Goal: Task Accomplishment & Management: Manage account settings

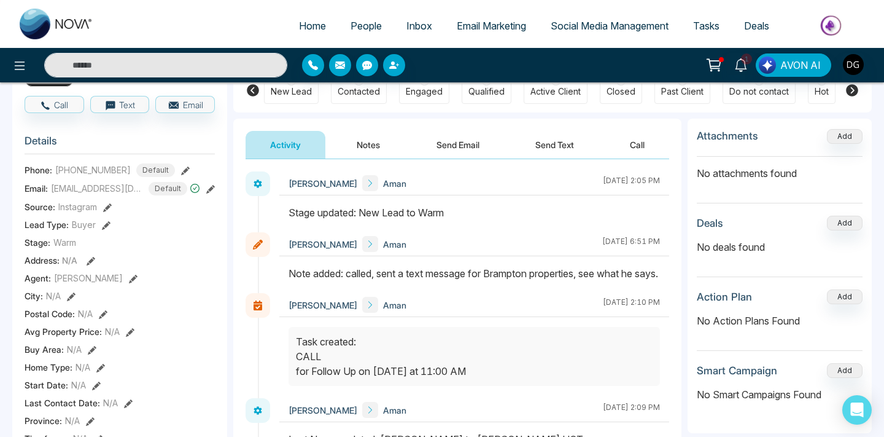
scroll to position [187, 0]
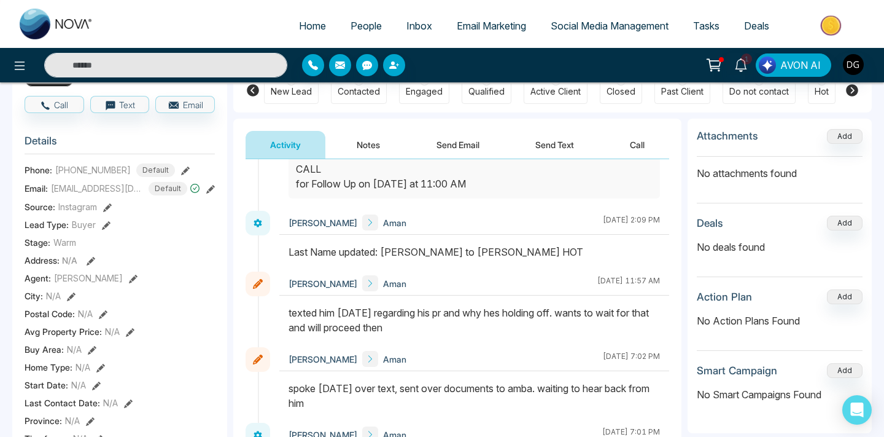
click at [359, 24] on span "People" at bounding box center [366, 26] width 31 height 12
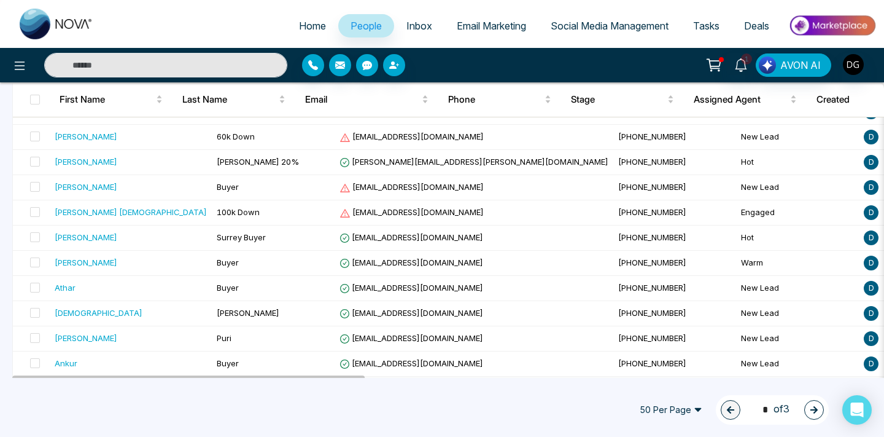
scroll to position [1132, 0]
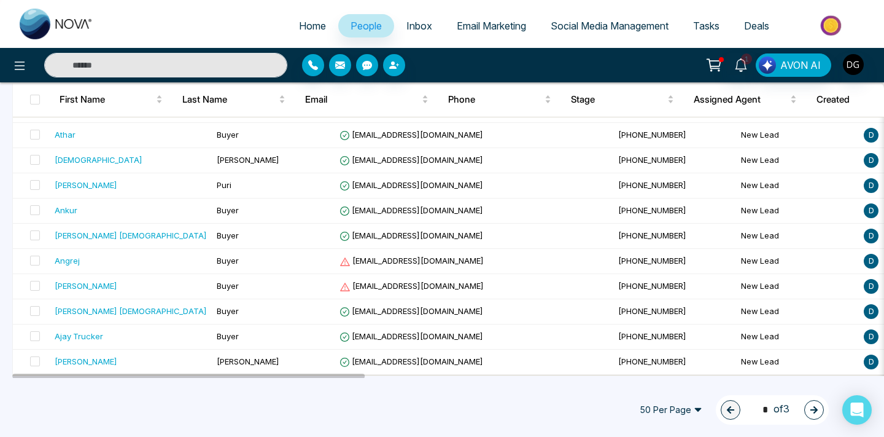
click at [819, 408] on button "button" at bounding box center [814, 410] width 20 height 20
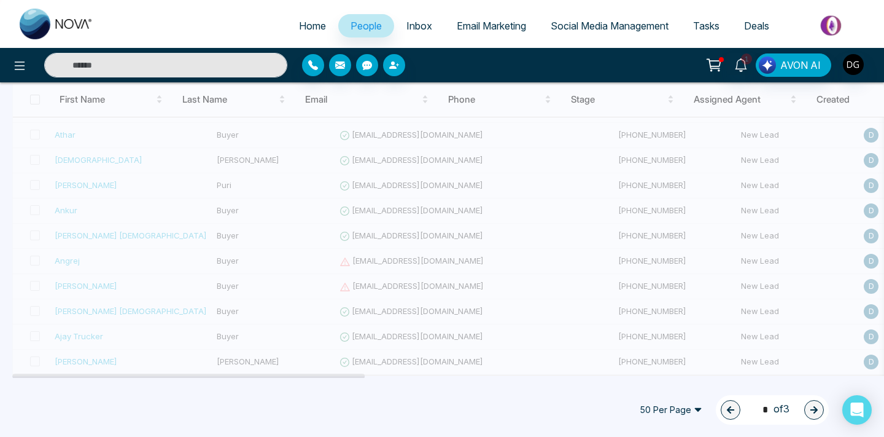
type input "*"
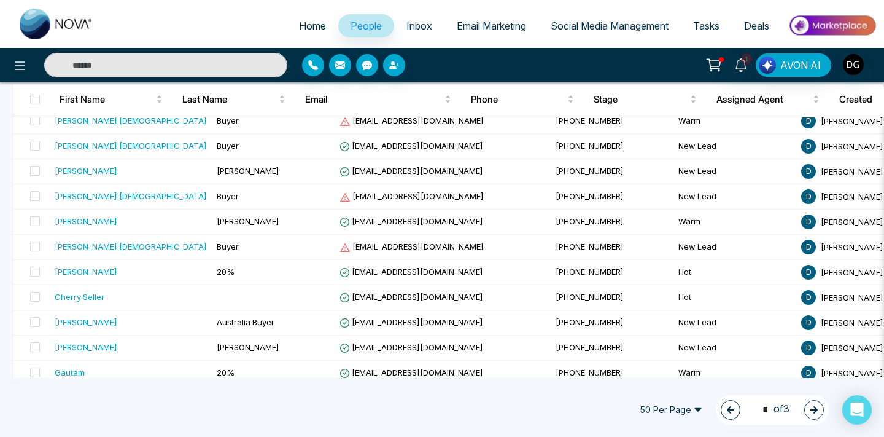
scroll to position [0, 0]
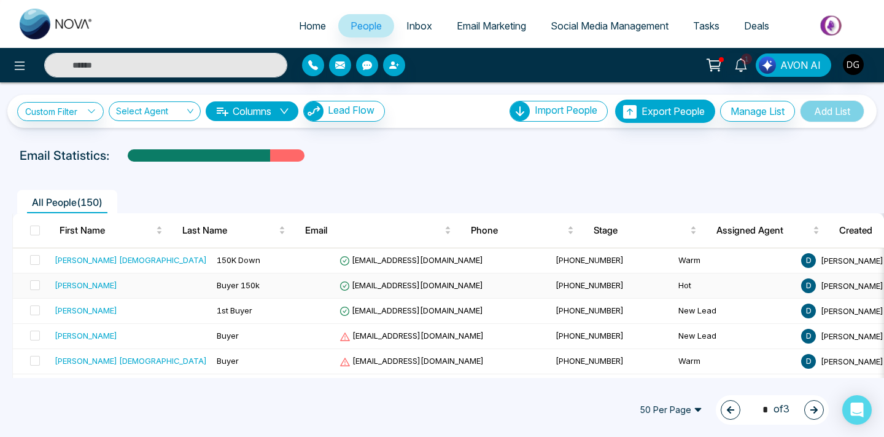
click at [135, 281] on div "[PERSON_NAME]" at bounding box center [131, 285] width 152 height 12
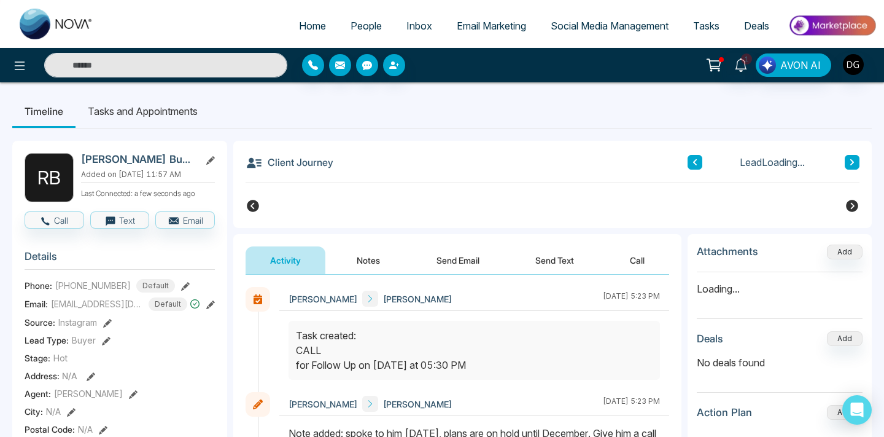
click at [356, 261] on button "Notes" at bounding box center [368, 260] width 72 height 28
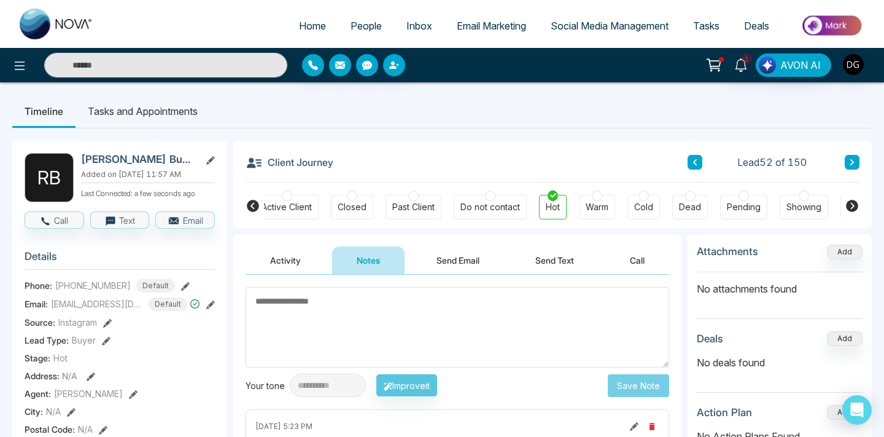
click at [366, 32] on link "People" at bounding box center [366, 25] width 56 height 23
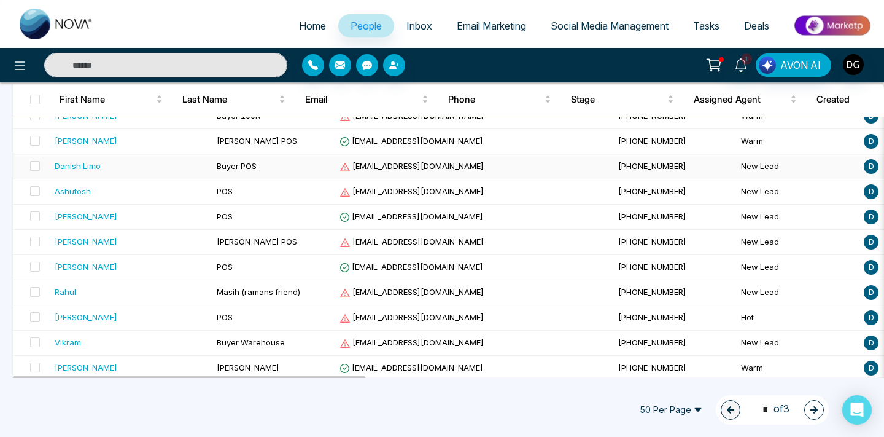
scroll to position [432, 0]
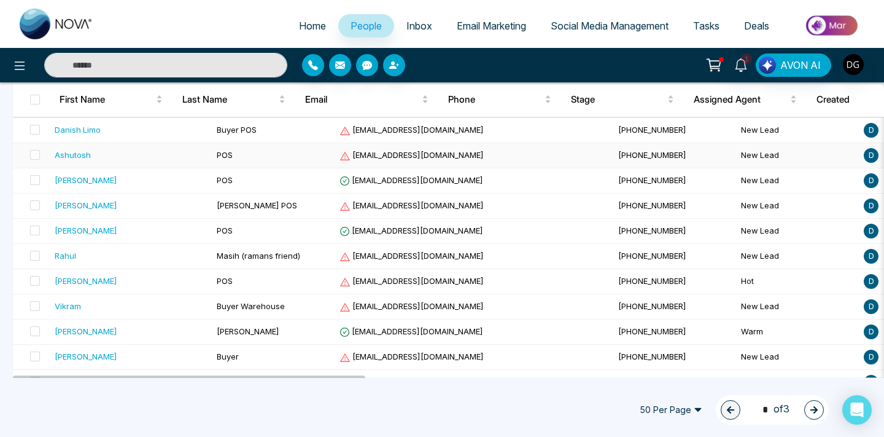
click at [130, 150] on div "Ashutosh" at bounding box center [131, 155] width 152 height 12
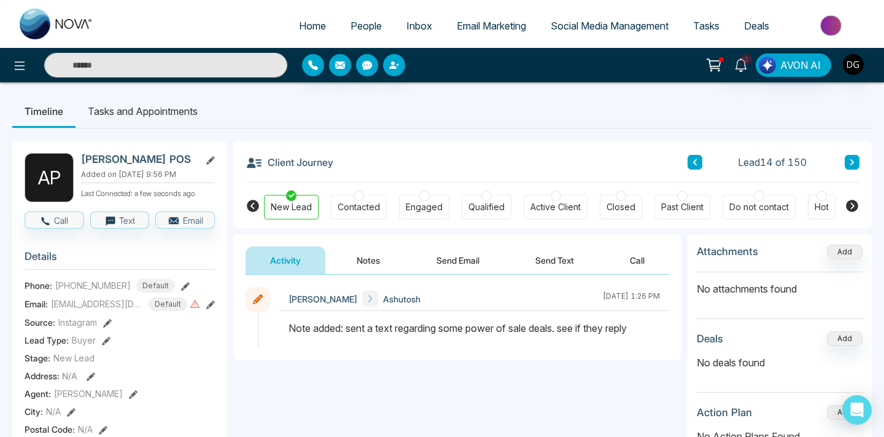
click at [373, 251] on button "Notes" at bounding box center [368, 260] width 72 height 28
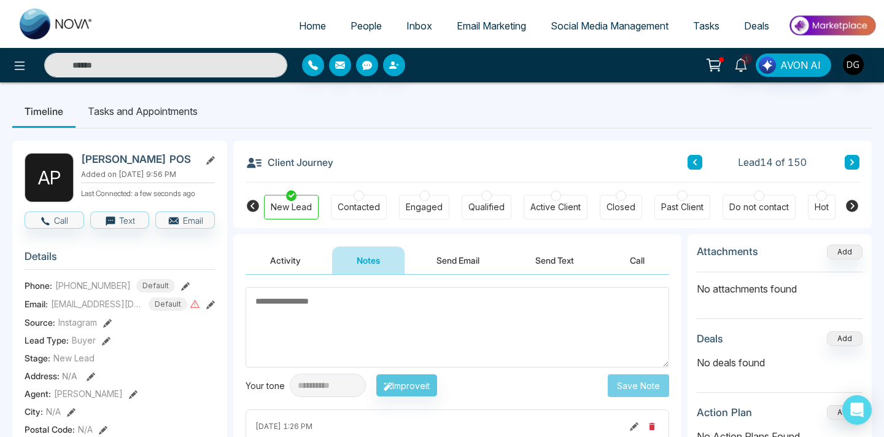
click at [362, 22] on span "People" at bounding box center [366, 26] width 31 height 12
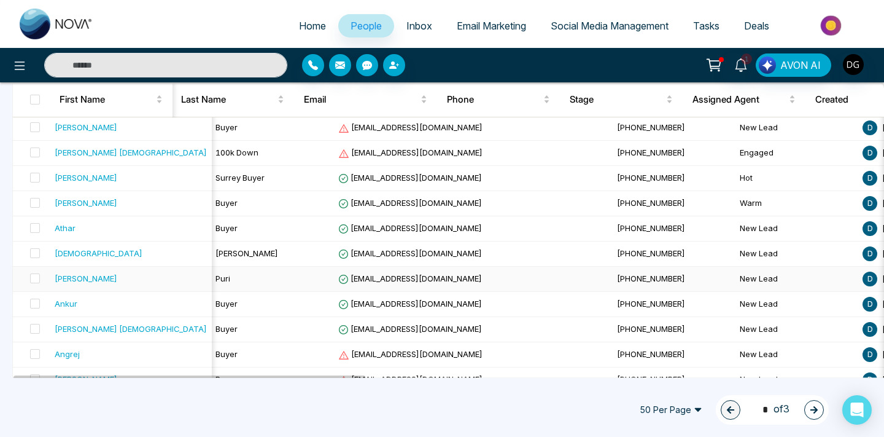
scroll to position [1132, 0]
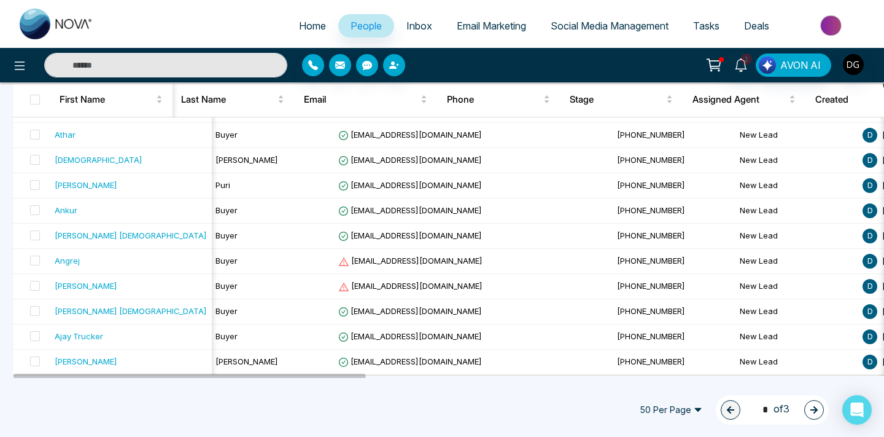
click at [819, 411] on button "button" at bounding box center [814, 410] width 20 height 20
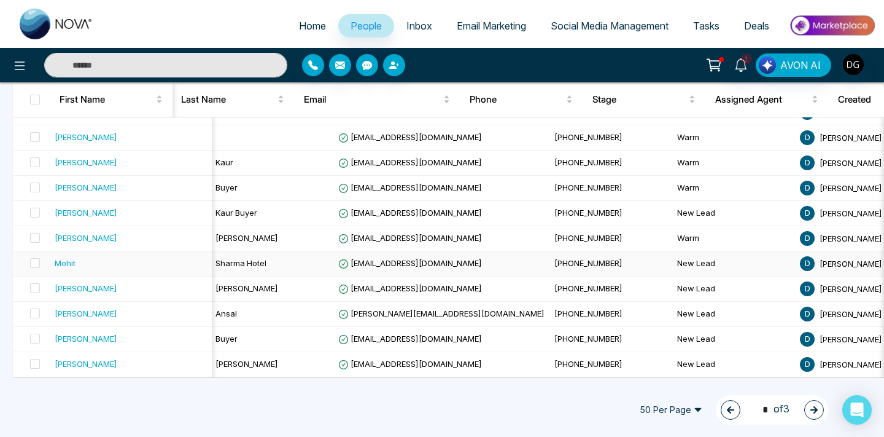
scroll to position [1129, 0]
click at [465, 58] on div at bounding box center [405, 65] width 206 height 22
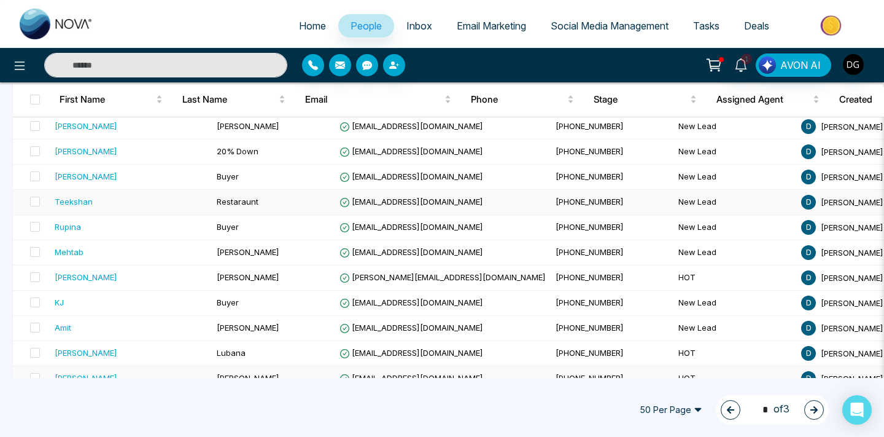
scroll to position [817, 0]
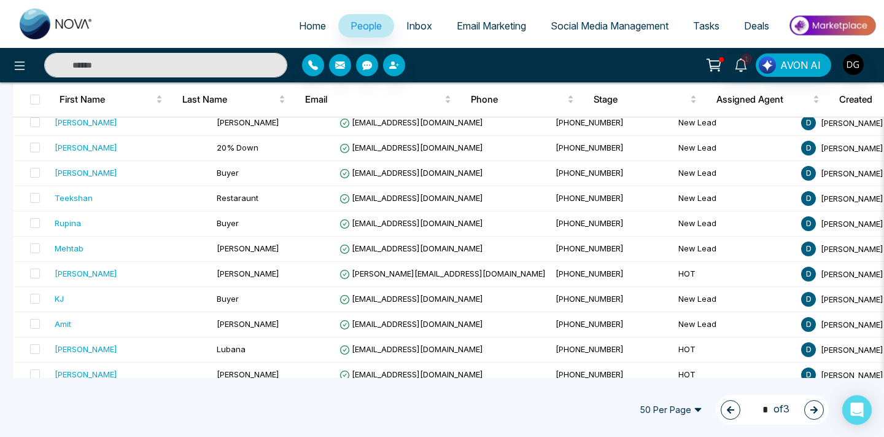
click at [726, 408] on icon "button" at bounding box center [730, 409] width 9 height 9
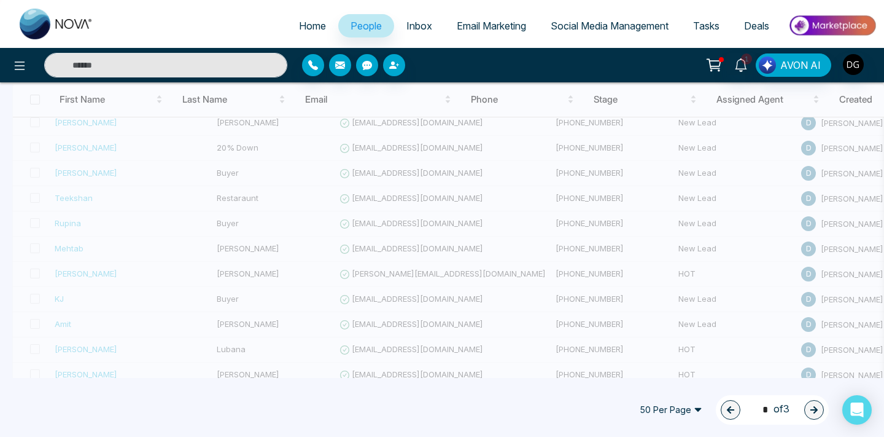
type input "*"
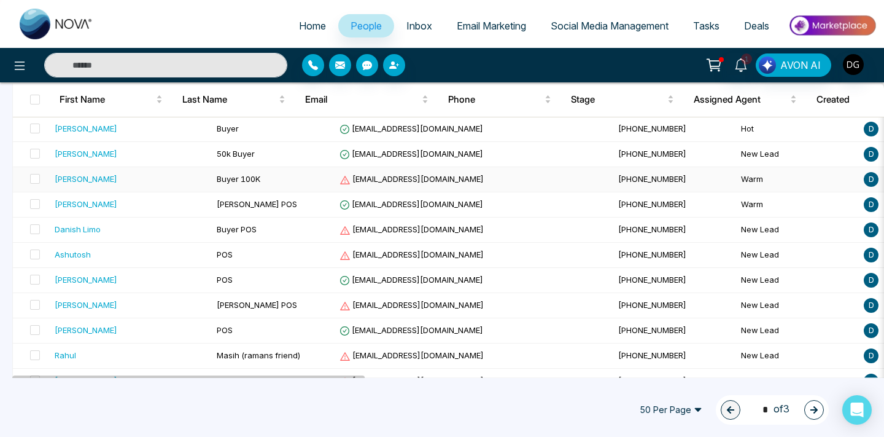
scroll to position [340, 0]
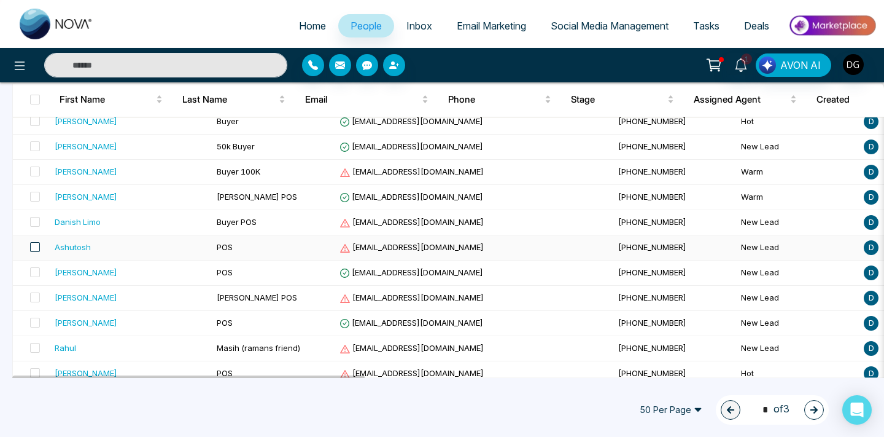
click at [35, 246] on span at bounding box center [35, 247] width 10 height 10
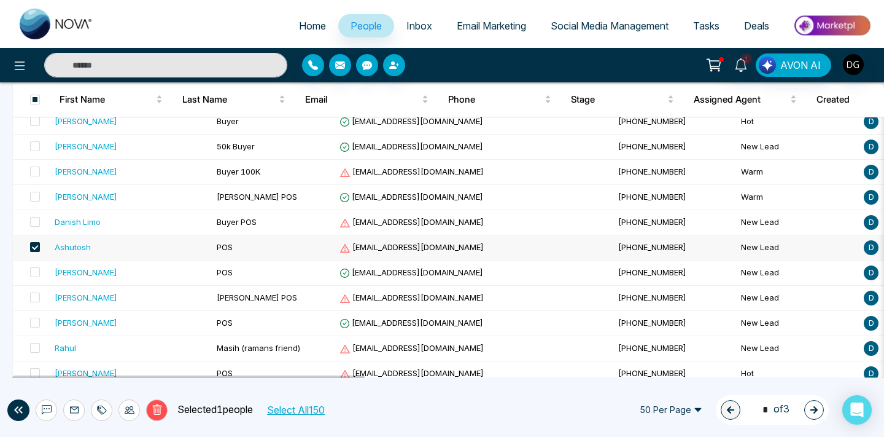
click at [35, 246] on span at bounding box center [35, 247] width 10 height 10
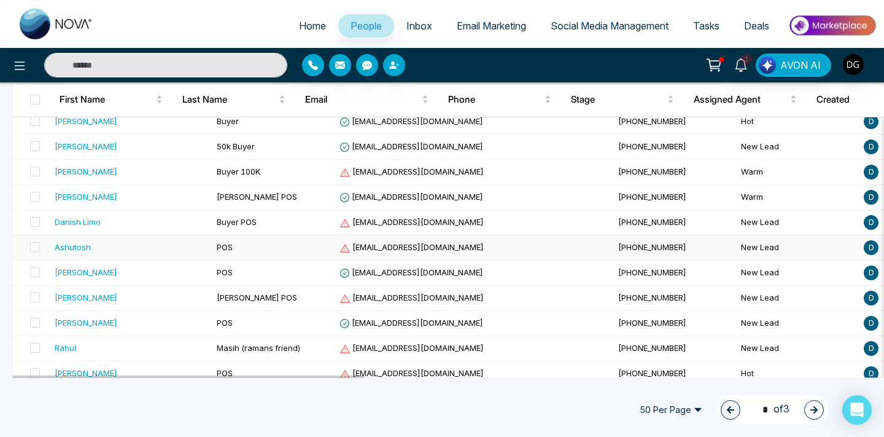
click at [75, 246] on div "Ashutosh" at bounding box center [73, 247] width 36 height 12
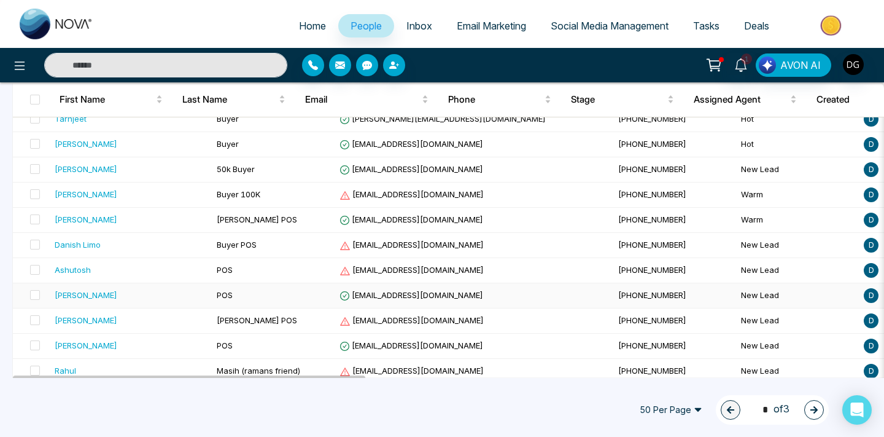
scroll to position [363, 0]
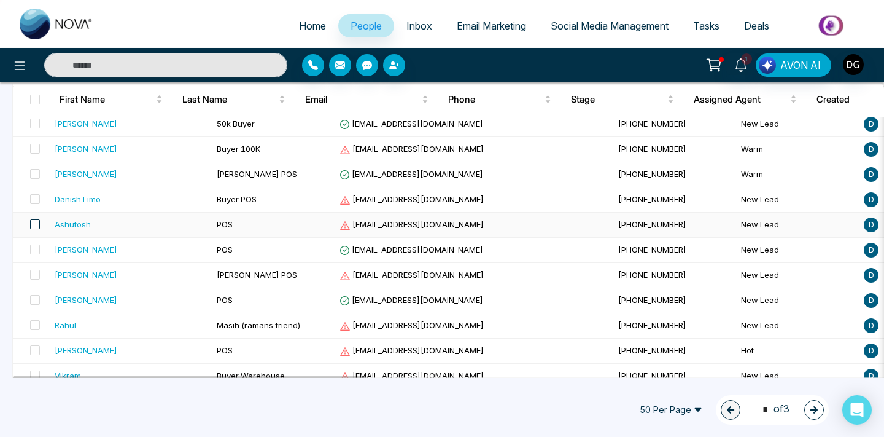
click at [35, 225] on span at bounding box center [35, 224] width 10 height 10
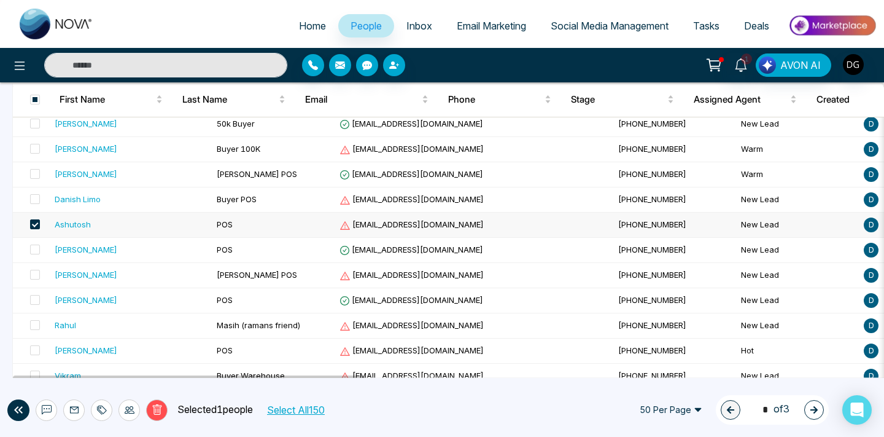
click at [160, 410] on icon at bounding box center [156, 409] width 9 height 10
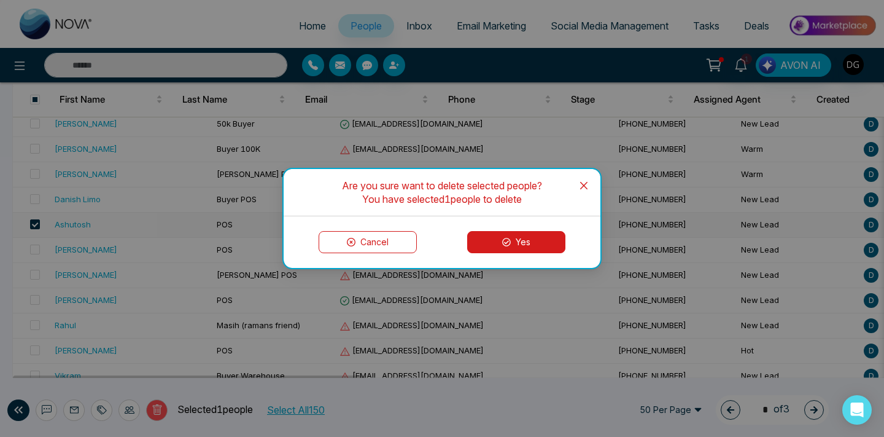
click at [508, 249] on button "Yes" at bounding box center [516, 242] width 98 height 22
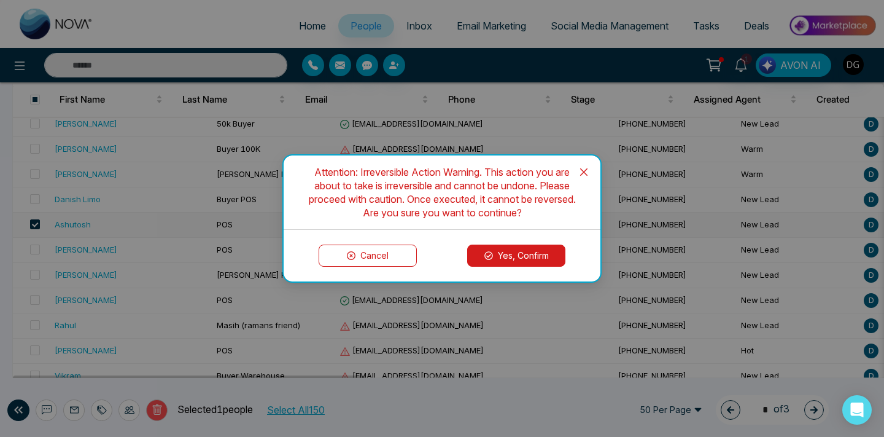
click at [500, 257] on button "Yes, Confirm" at bounding box center [516, 255] width 98 height 22
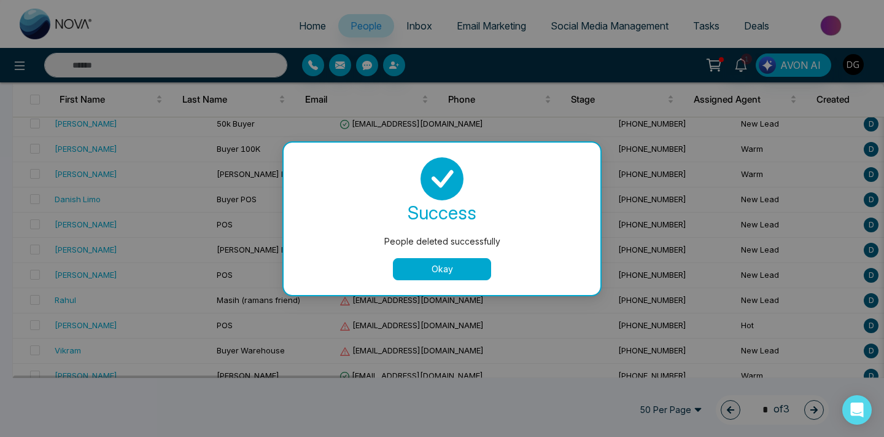
click at [445, 266] on button "Okay" at bounding box center [442, 269] width 98 height 22
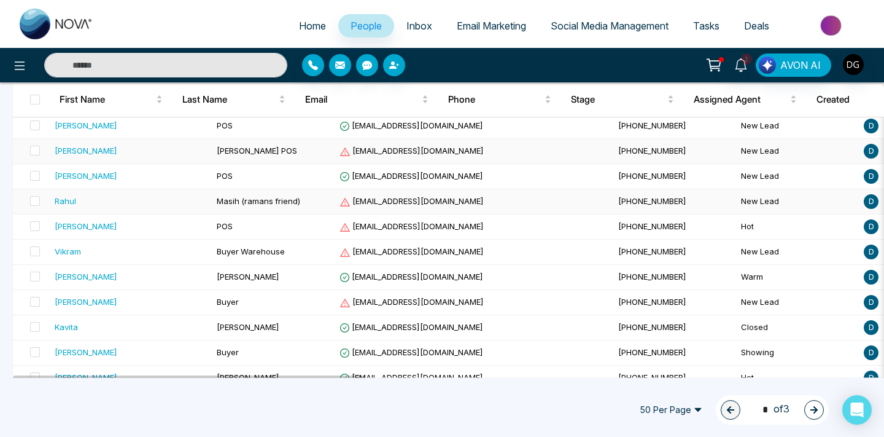
scroll to position [463, 0]
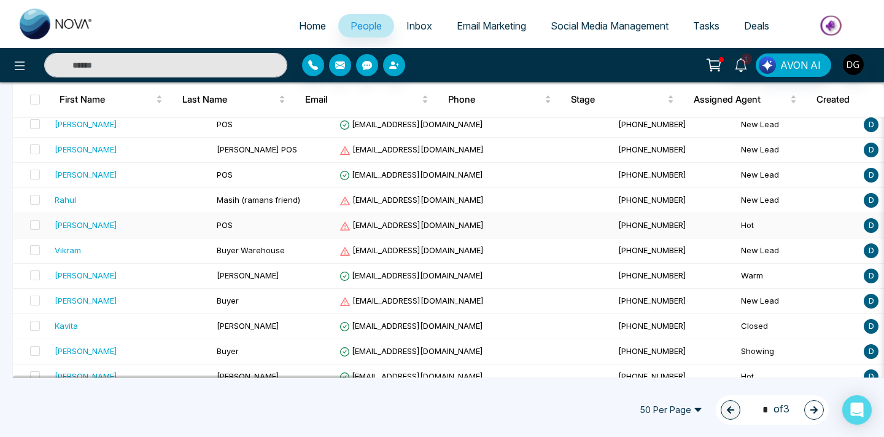
click at [231, 228] on td "POS" at bounding box center [273, 225] width 123 height 25
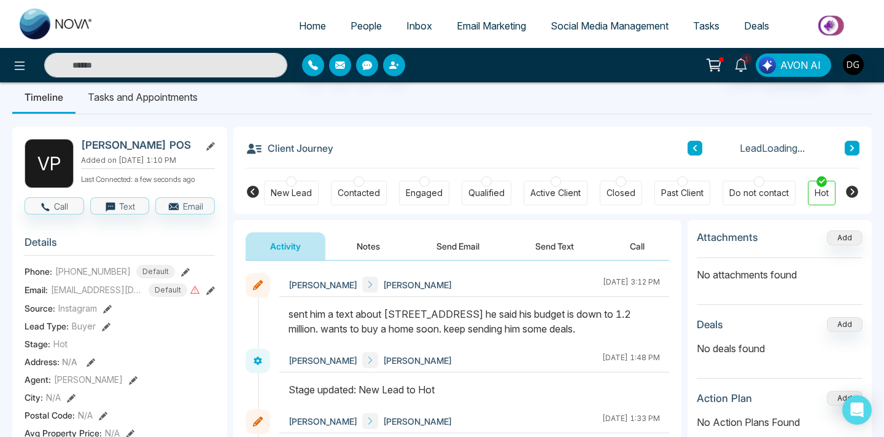
scroll to position [29, 0]
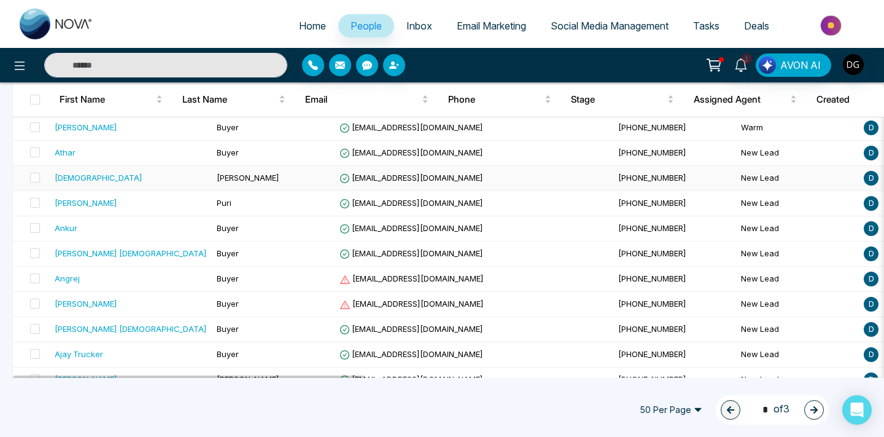
scroll to position [1132, 0]
